Goal: Find specific page/section: Find specific page/section

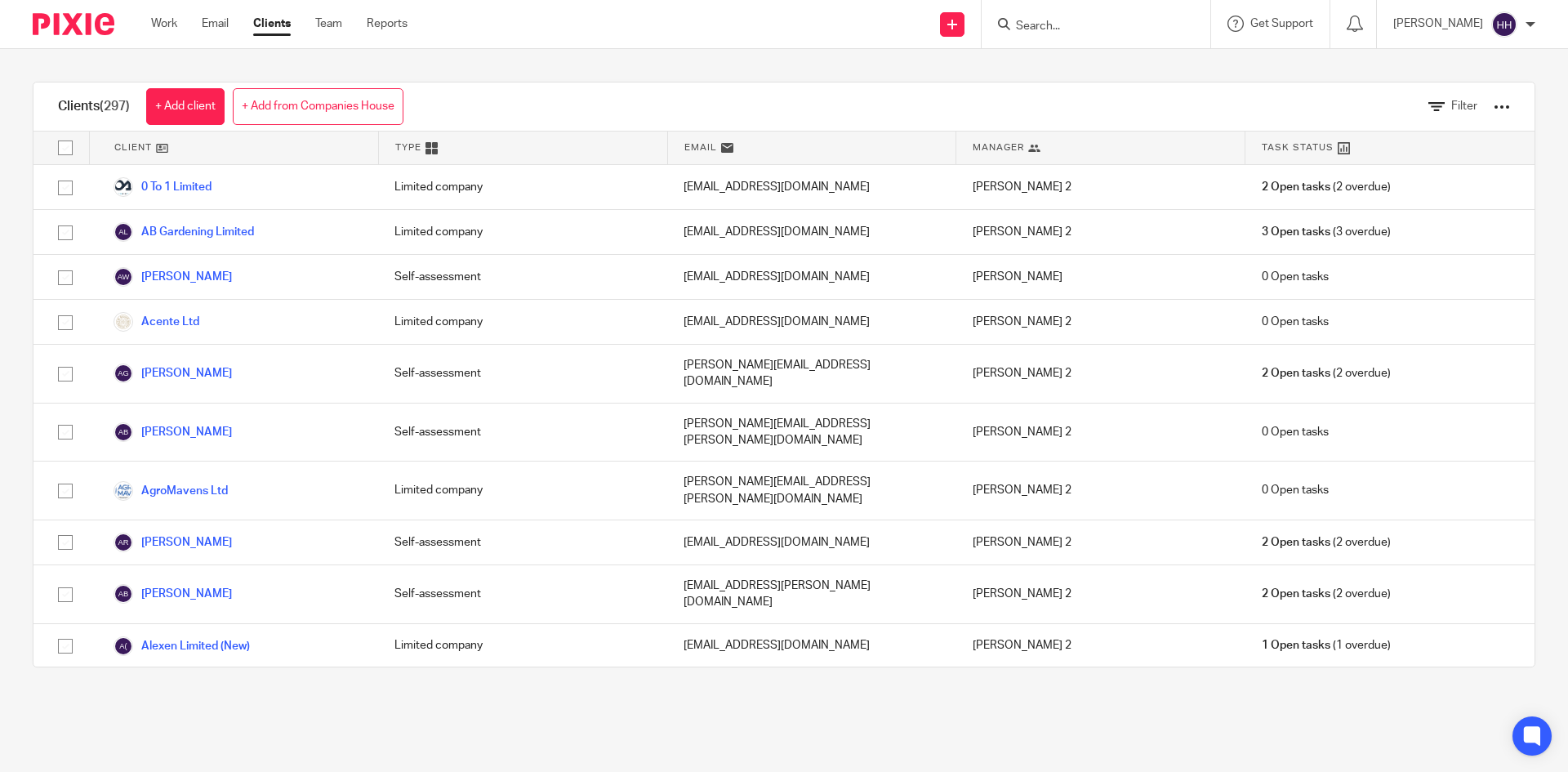
click at [1153, 35] on form at bounding box center [1101, 24] width 174 height 20
click at [1125, 16] on form at bounding box center [1101, 24] width 174 height 20
click at [1097, 27] on input "Search" at bounding box center [1088, 27] width 147 height 15
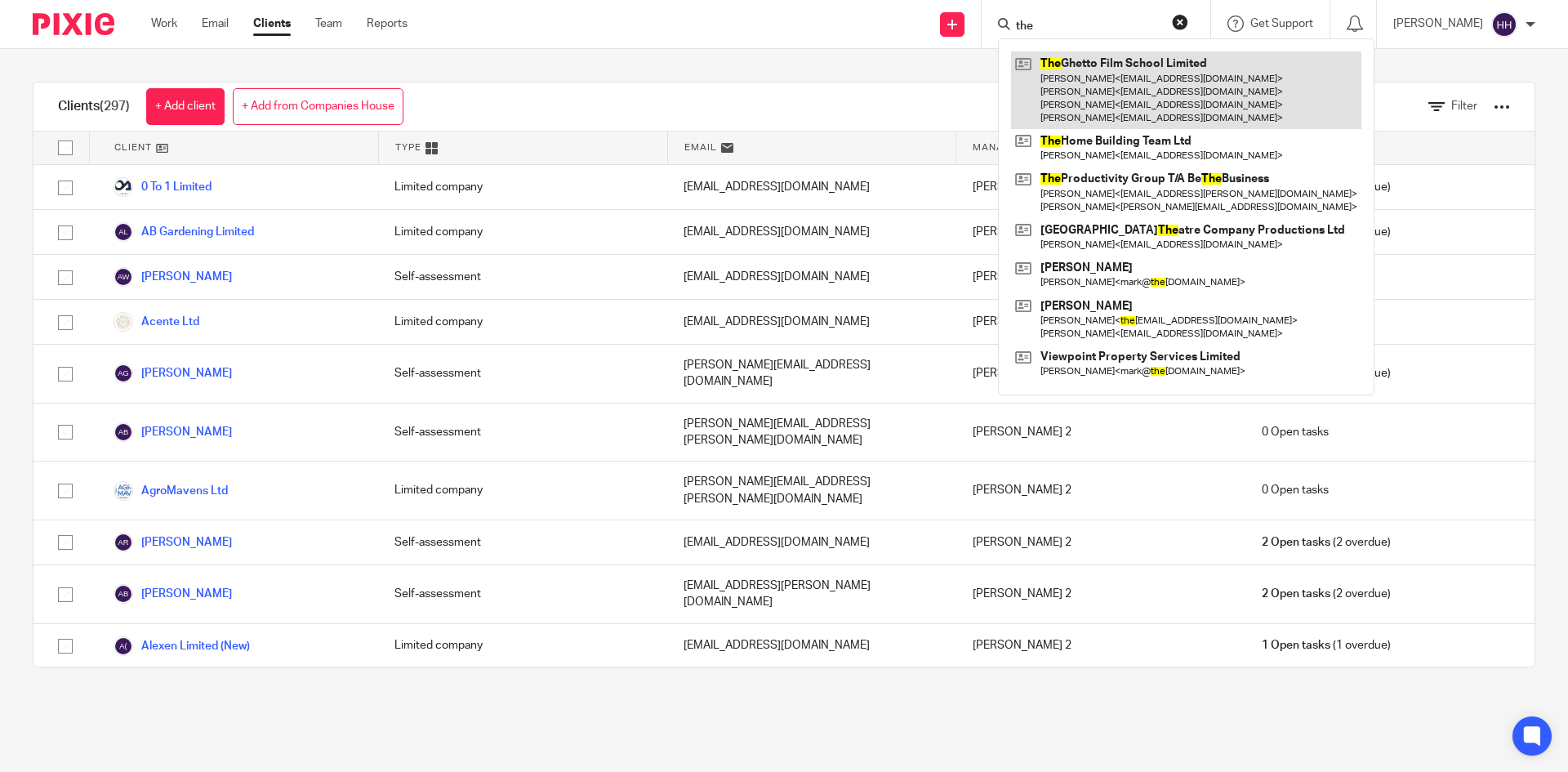
type input "the"
click at [1084, 67] on link at bounding box center [1186, 90] width 351 height 77
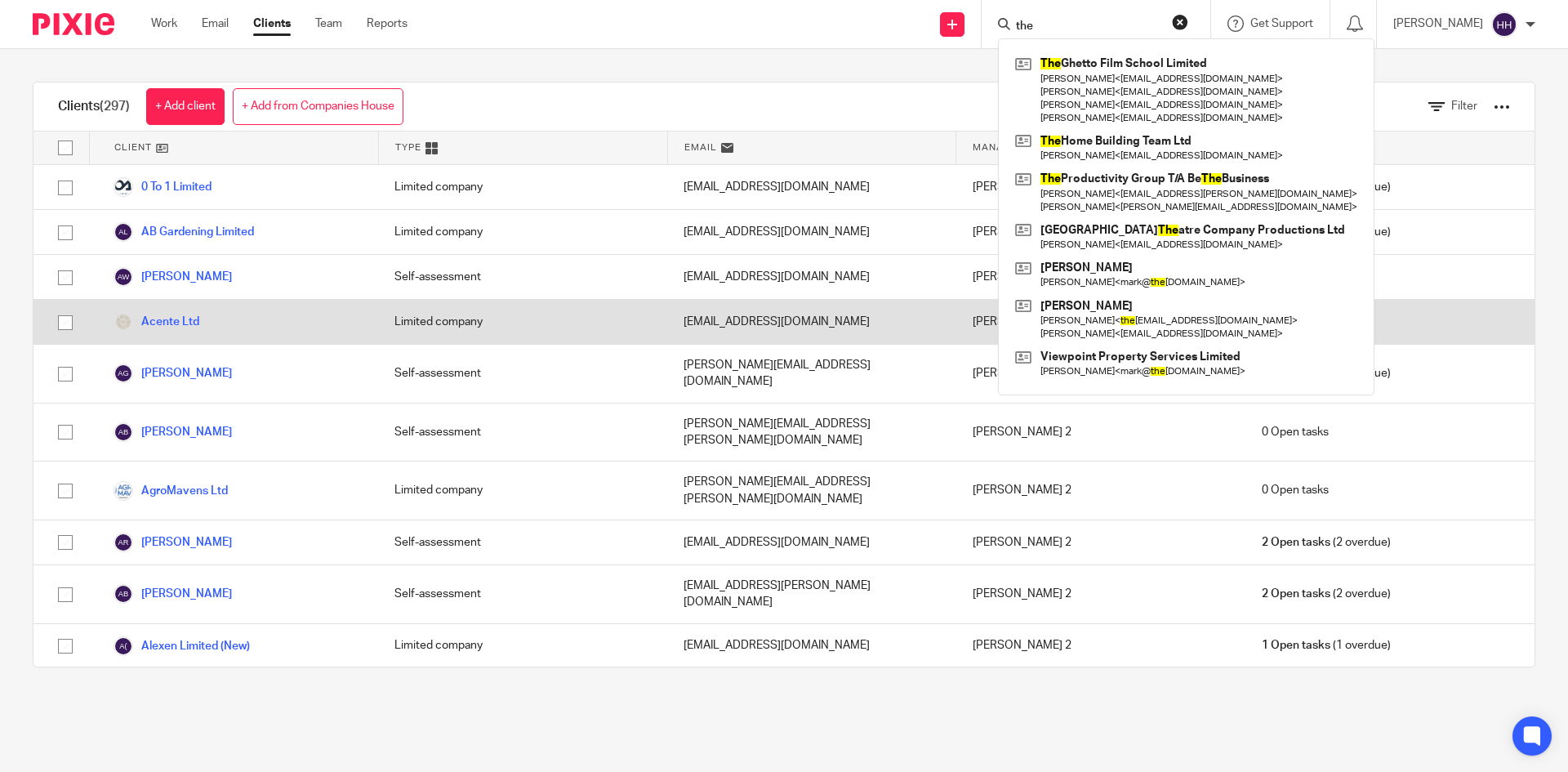
scroll to position [82, 0]
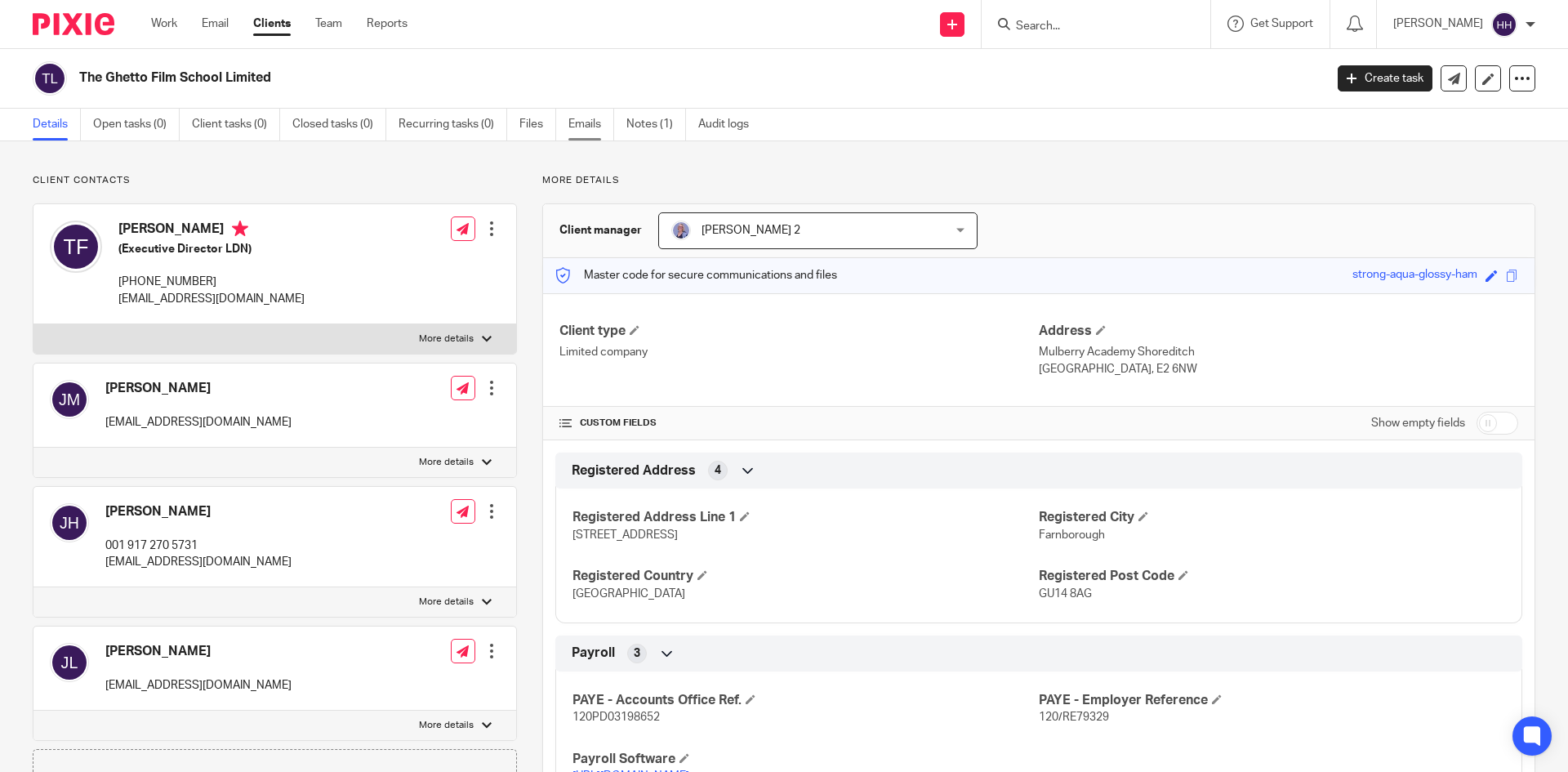
click at [596, 122] on link "Emails" at bounding box center [592, 124] width 46 height 32
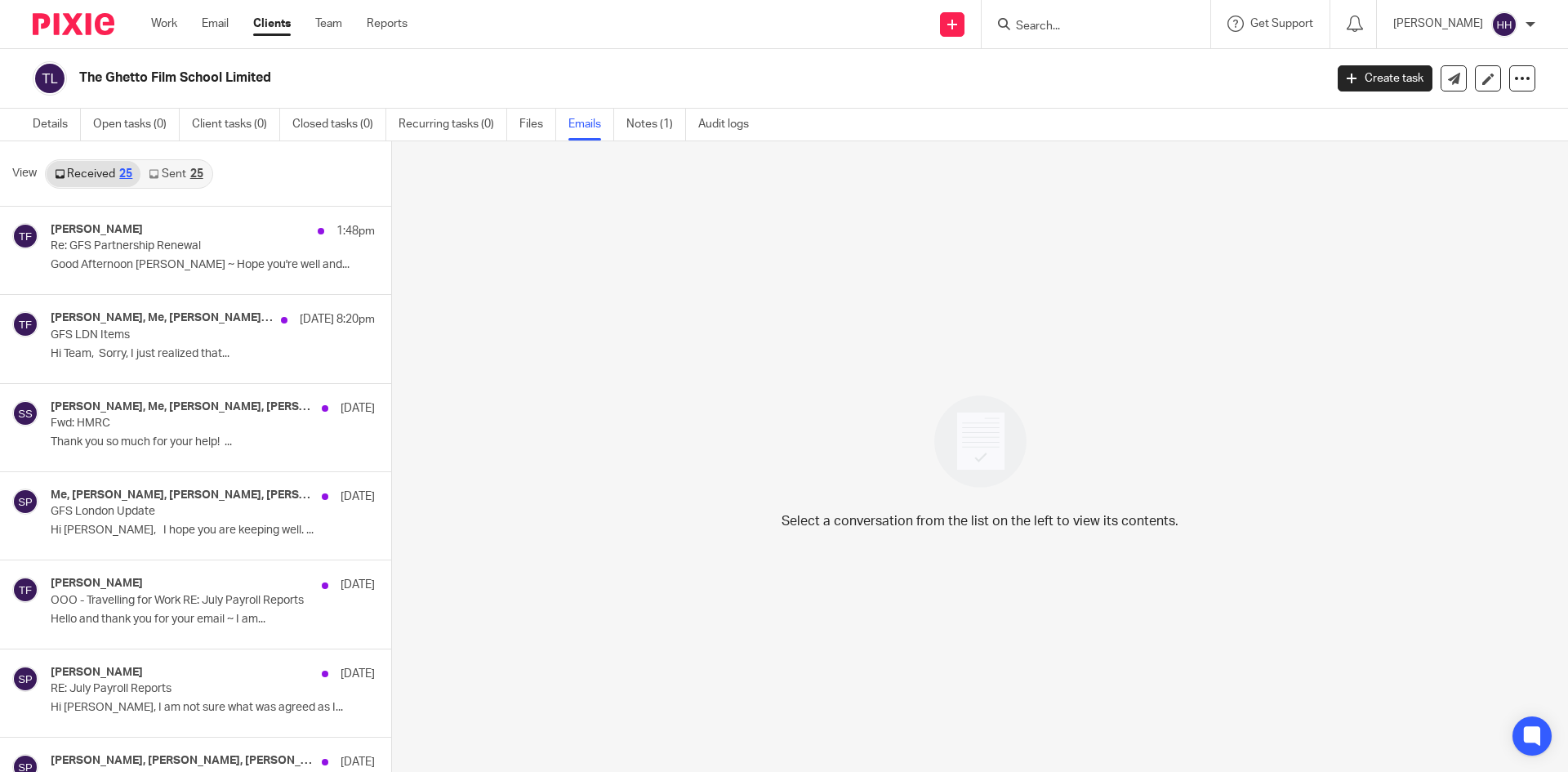
click at [179, 175] on link "Sent 25" at bounding box center [175, 173] width 70 height 26
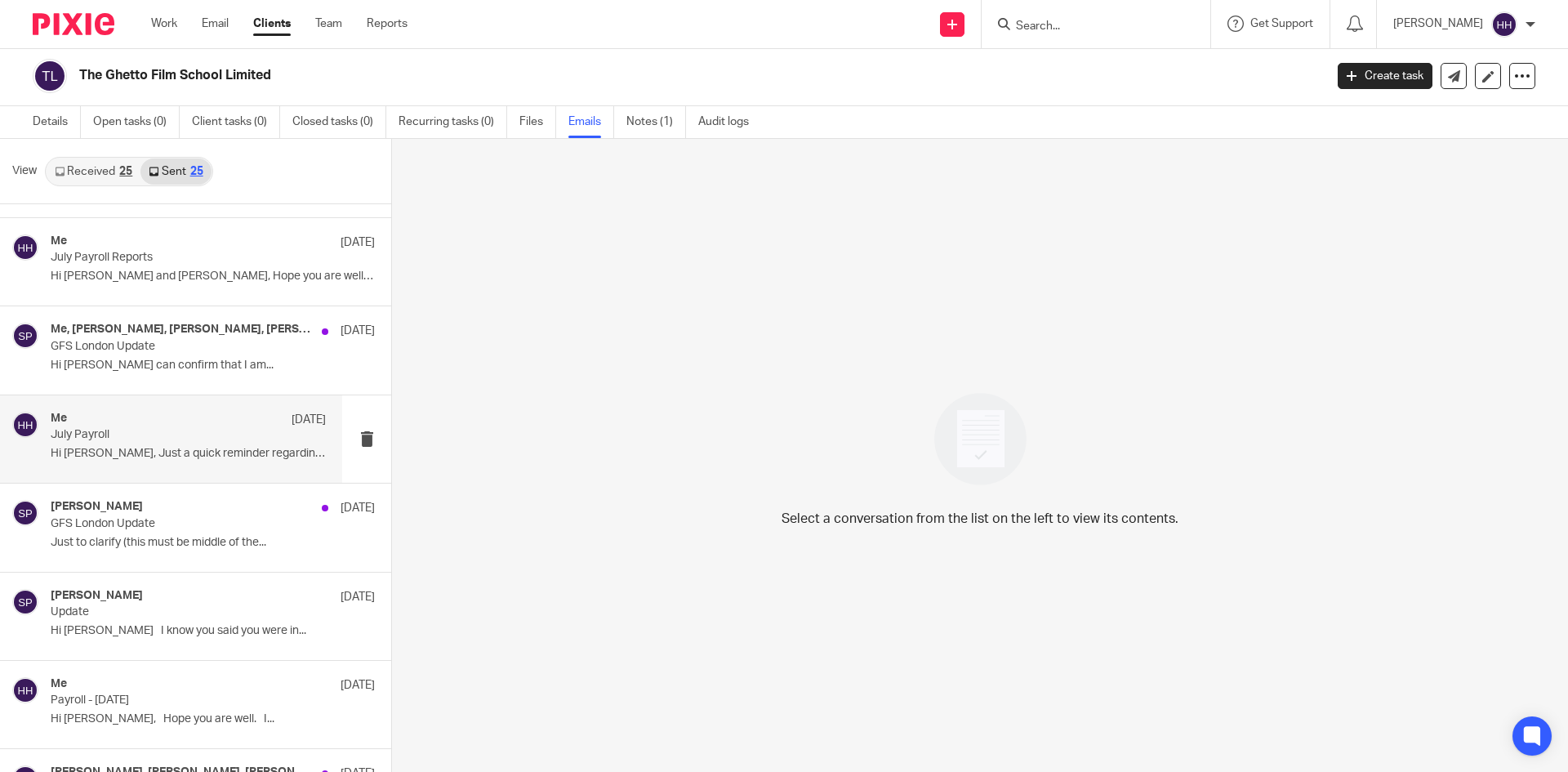
scroll to position [245, 0]
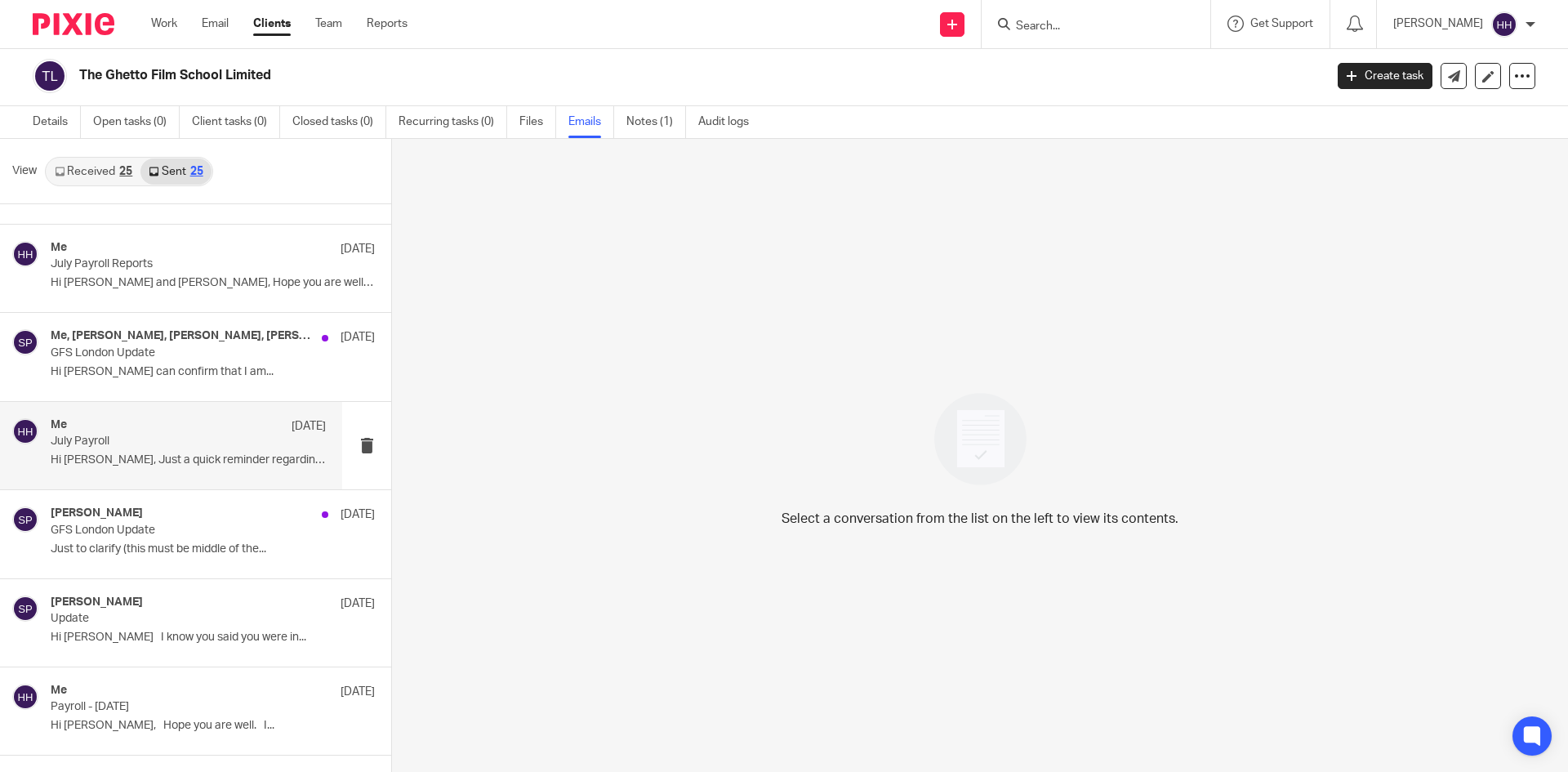
click at [213, 447] on p "July Payroll" at bounding box center [161, 442] width 221 height 14
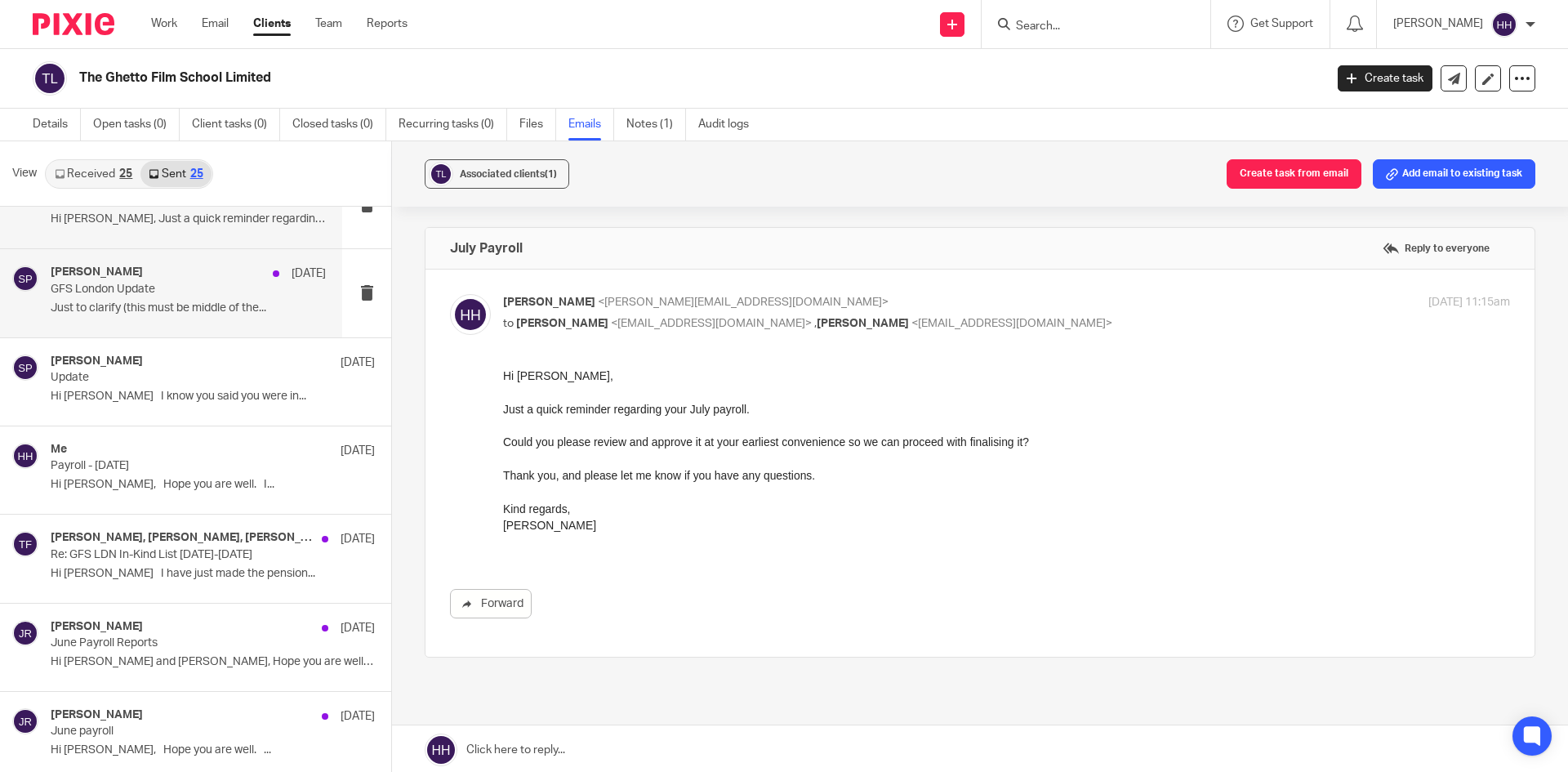
scroll to position [490, 0]
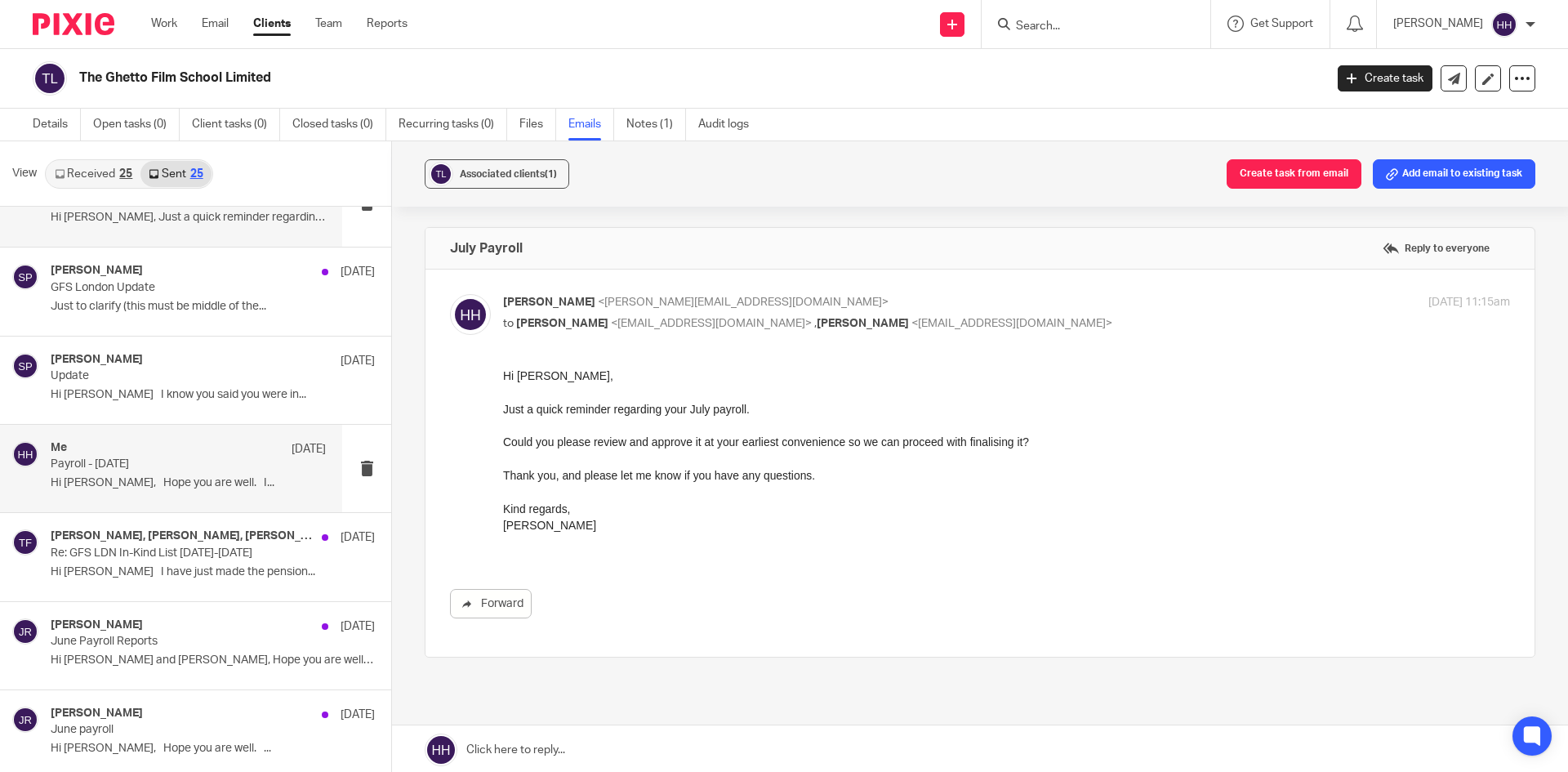
click at [134, 491] on div "Me 18 Jul Payroll - July 2025 Hi Tony, Hope you are well. I..." at bounding box center [188, 469] width 275 height 55
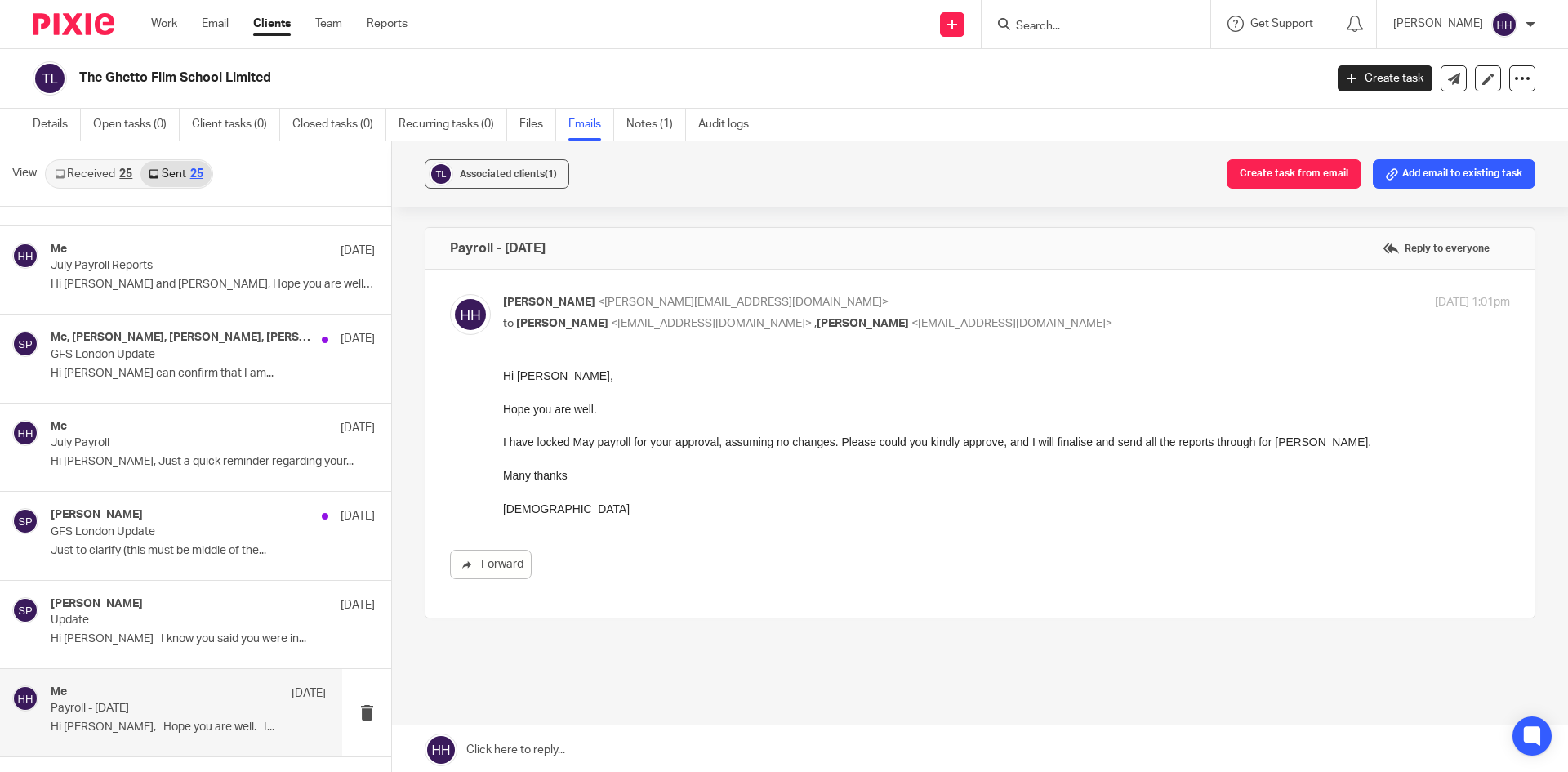
scroll to position [245, 0]
click at [152, 446] on p "July Payroll" at bounding box center [161, 444] width 221 height 14
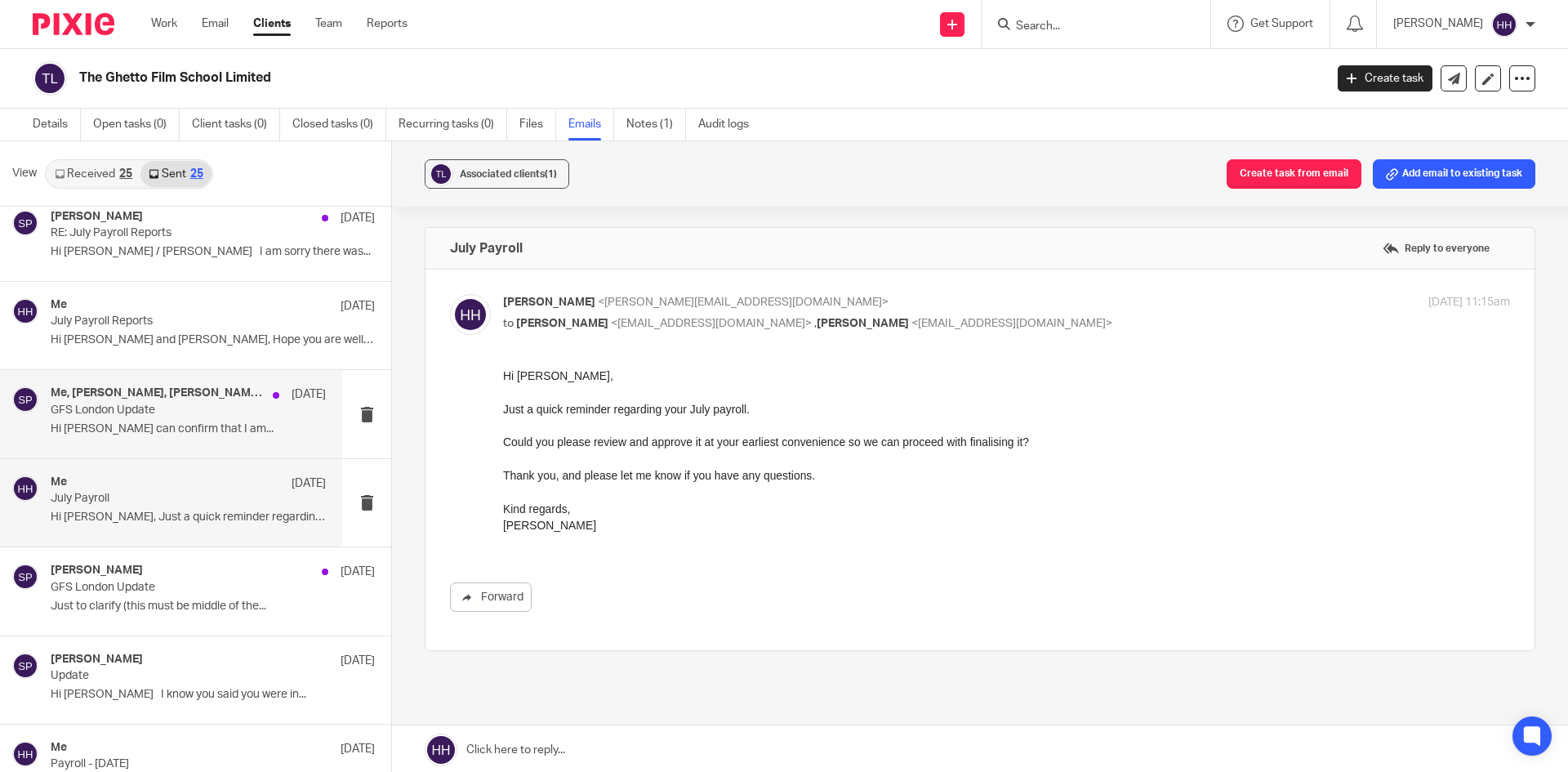
scroll to position [163, 0]
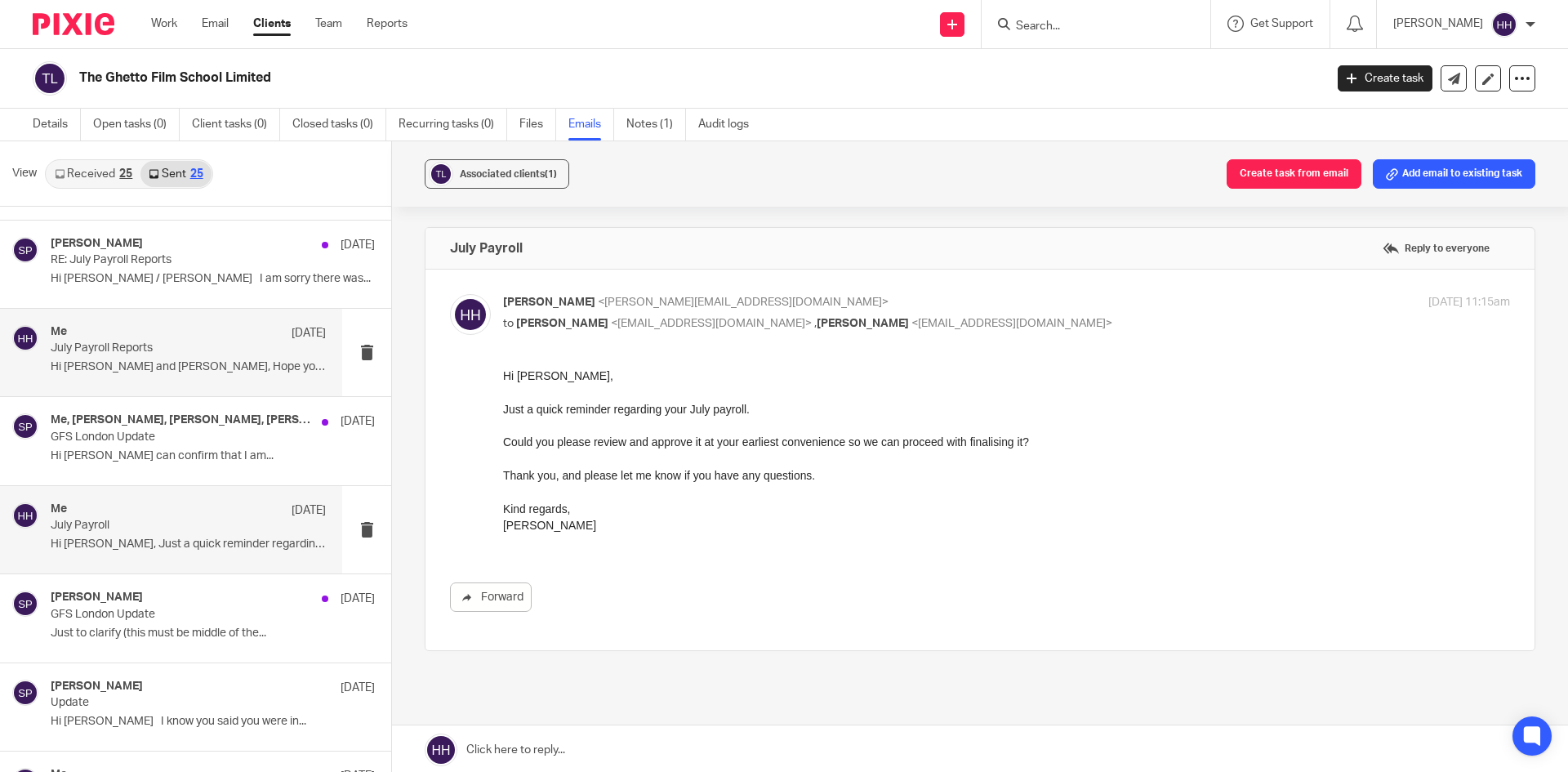
click at [186, 361] on p "Hi Jessica and Tony, Hope you are well. ..." at bounding box center [188, 367] width 275 height 14
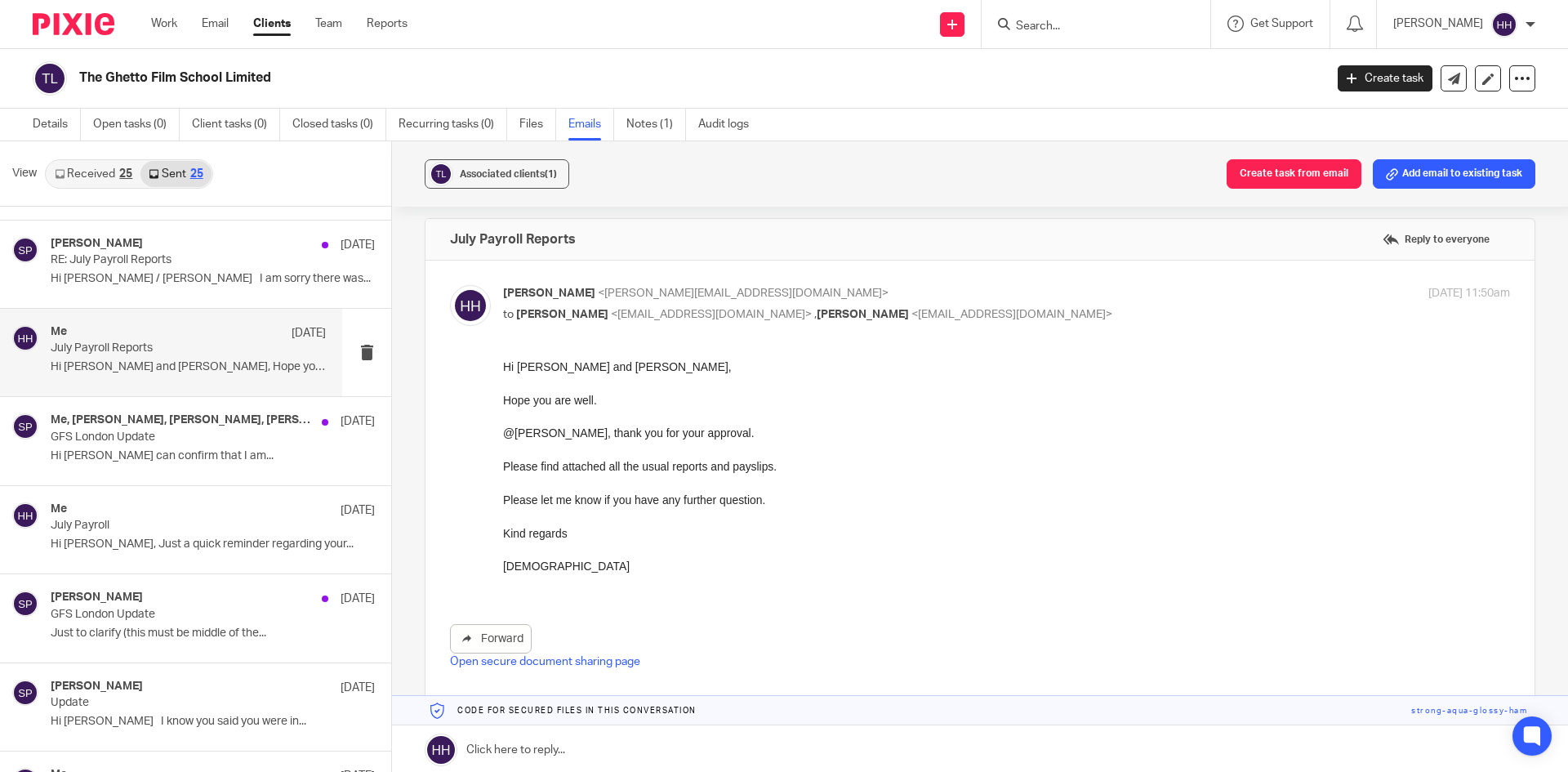
scroll to position [37, 0]
click at [569, 663] on link "Open secure document sharing page" at bounding box center [545, 666] width 190 height 12
drag, startPoint x: 1002, startPoint y: 734, endPoint x: 591, endPoint y: 446, distance: 501.9
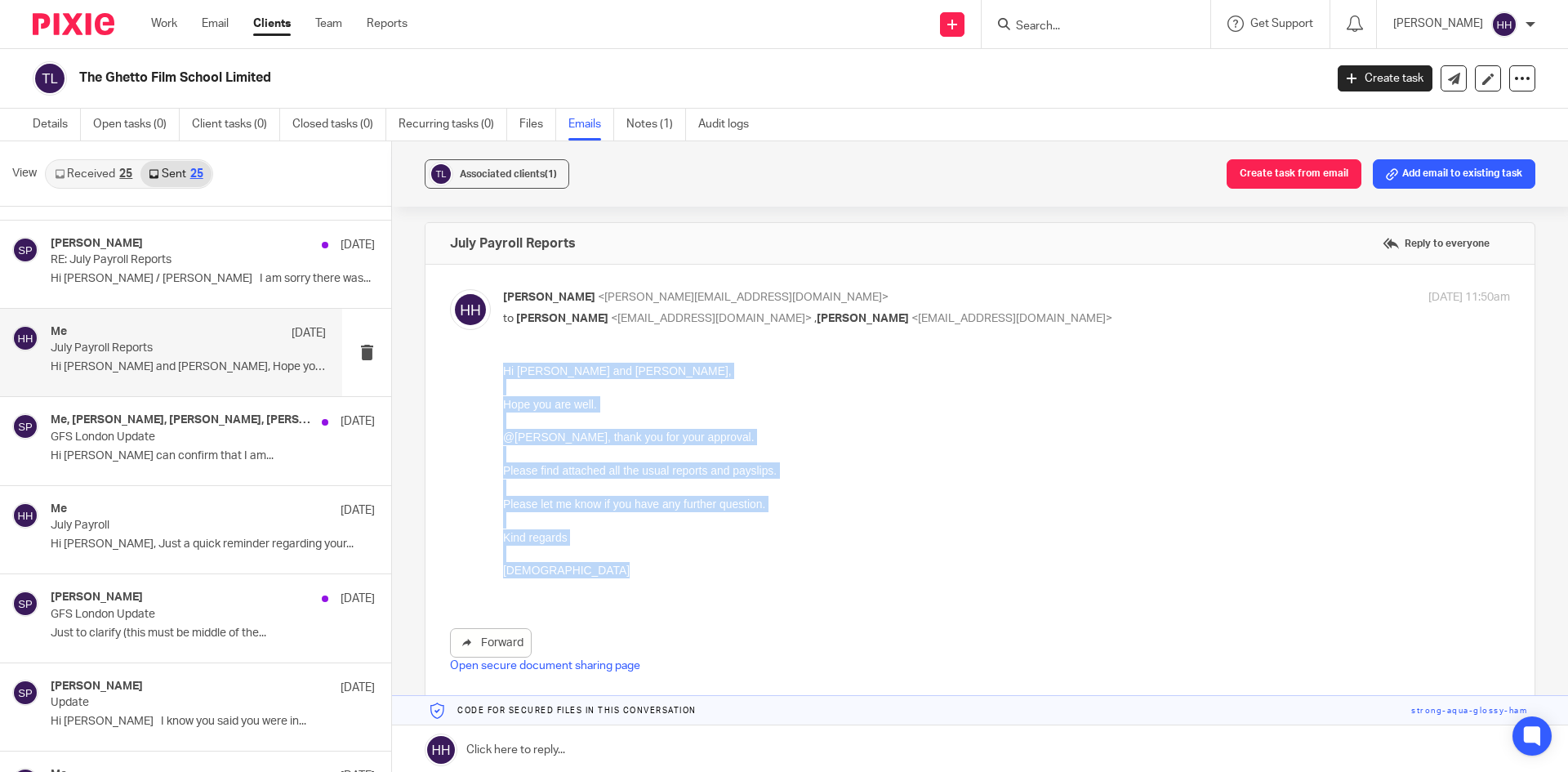
drag, startPoint x: 503, startPoint y: 370, endPoint x: 632, endPoint y: 589, distance: 254.2
click at [632, 589] on div "Hi Jessica and Tony, Hope you are well. @Tony, thank you for your approval. Ple…" at bounding box center [1006, 479] width 1007 height 232
copy div "Hi Jessica and Tony, Hope you are well. @Tony, thank you for your approval. Ple…"
